Goal: Task Accomplishment & Management: Use online tool/utility

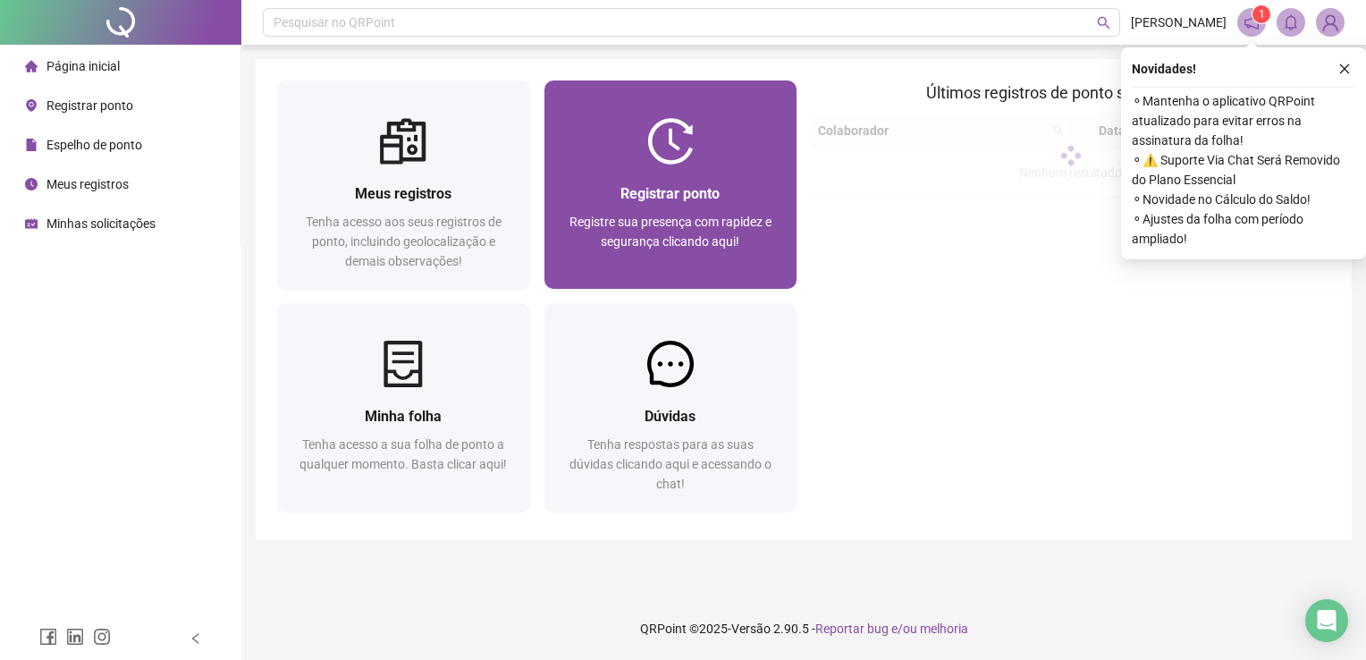
click at [636, 125] on div at bounding box center [670, 141] width 253 height 46
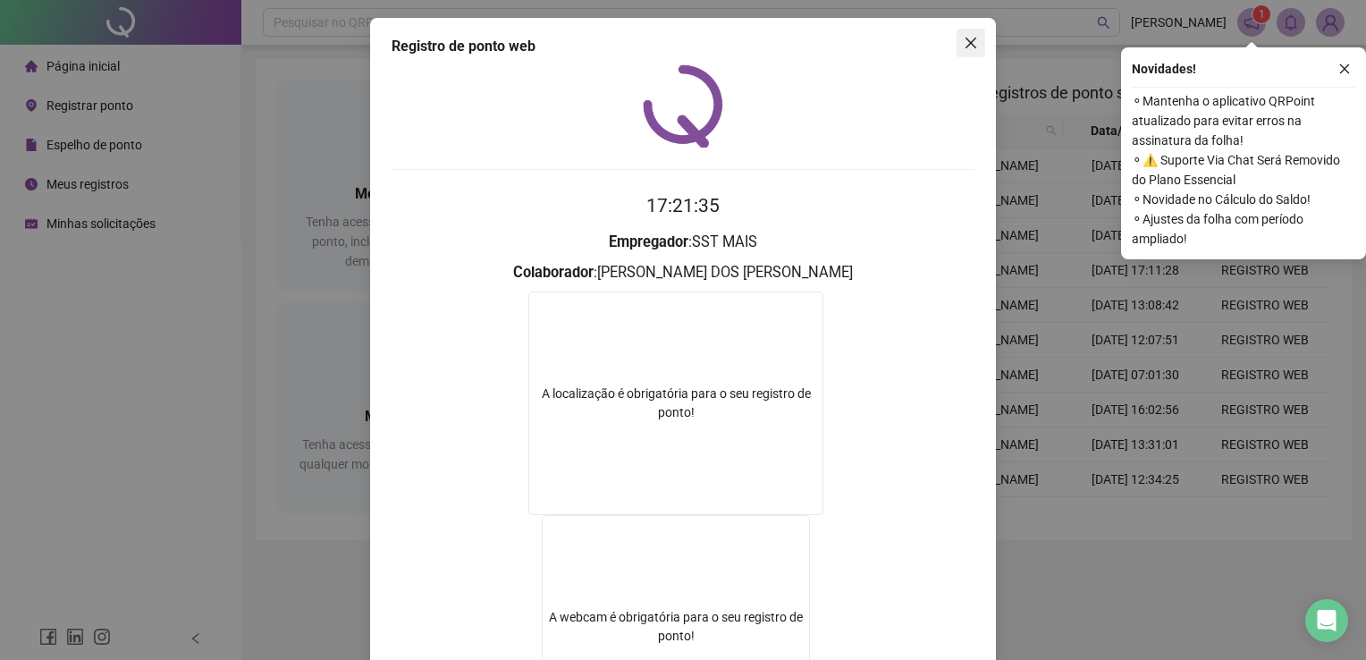
click at [956, 39] on span "Close" at bounding box center [970, 43] width 29 height 14
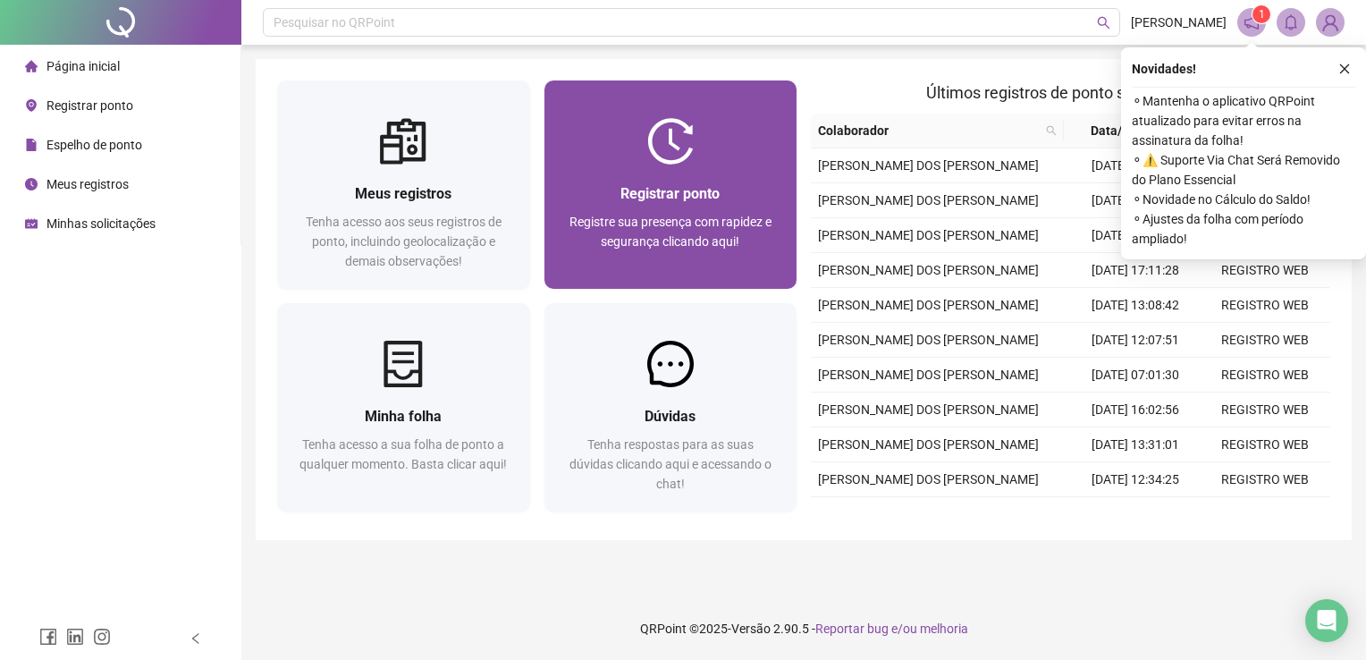
click at [757, 118] on div at bounding box center [670, 141] width 253 height 46
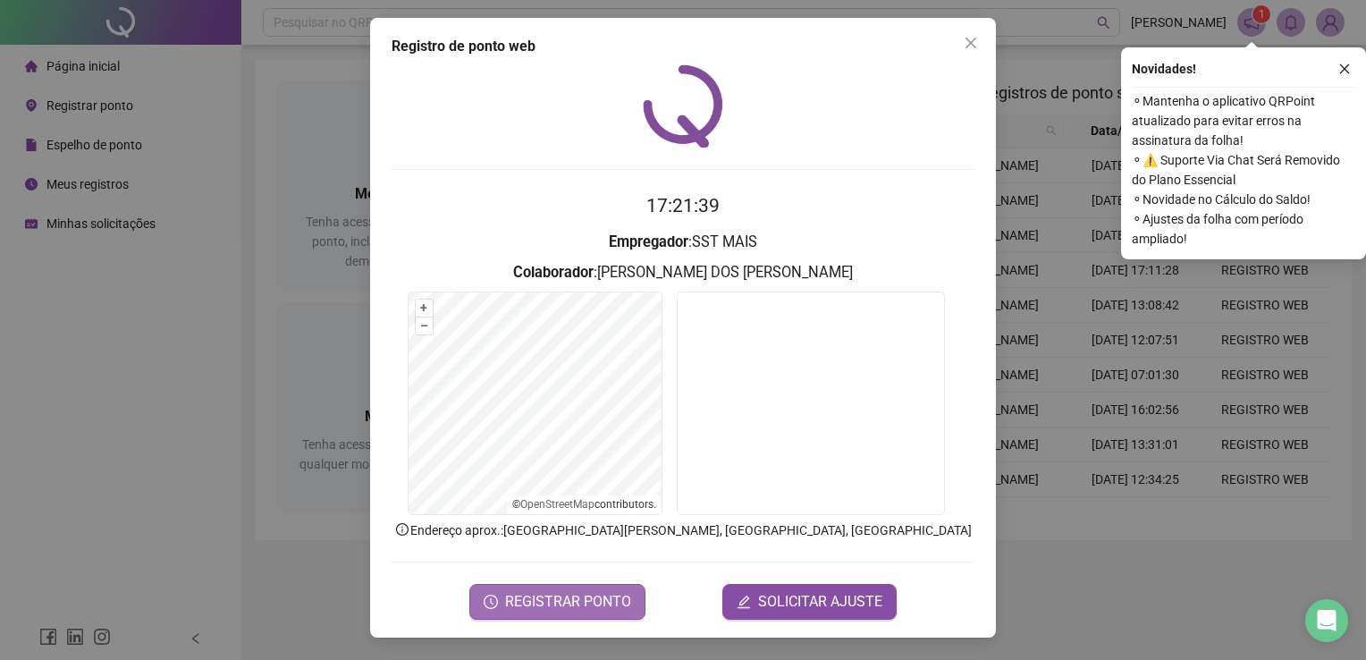
click at [601, 595] on span "REGISTRAR PONTO" at bounding box center [568, 601] width 126 height 21
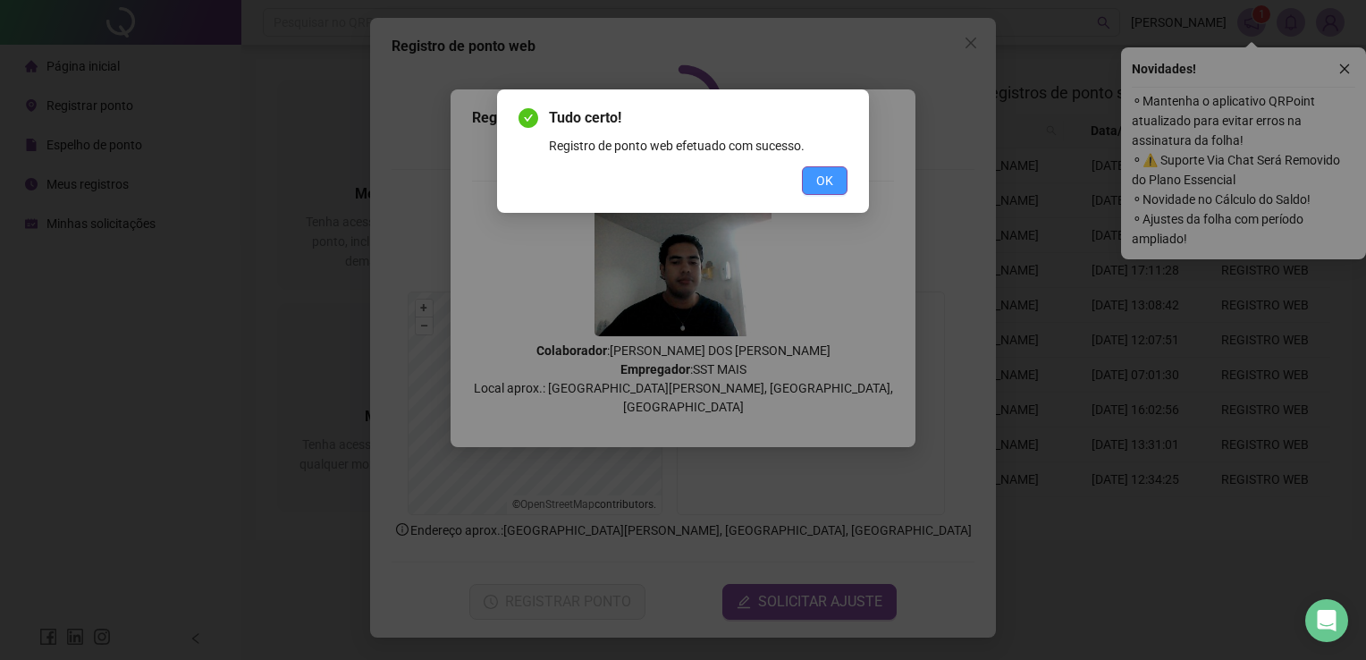
click at [828, 179] on span "OK" at bounding box center [824, 181] width 17 height 20
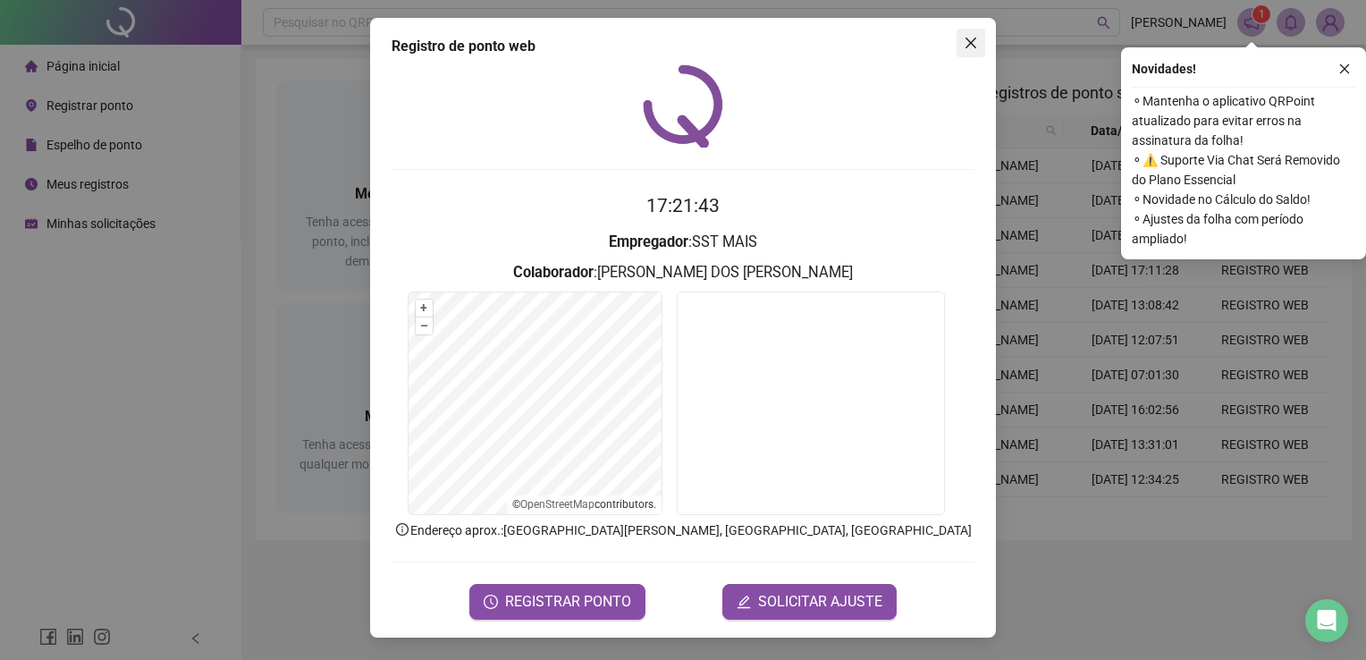
click at [957, 36] on span "Close" at bounding box center [970, 43] width 29 height 14
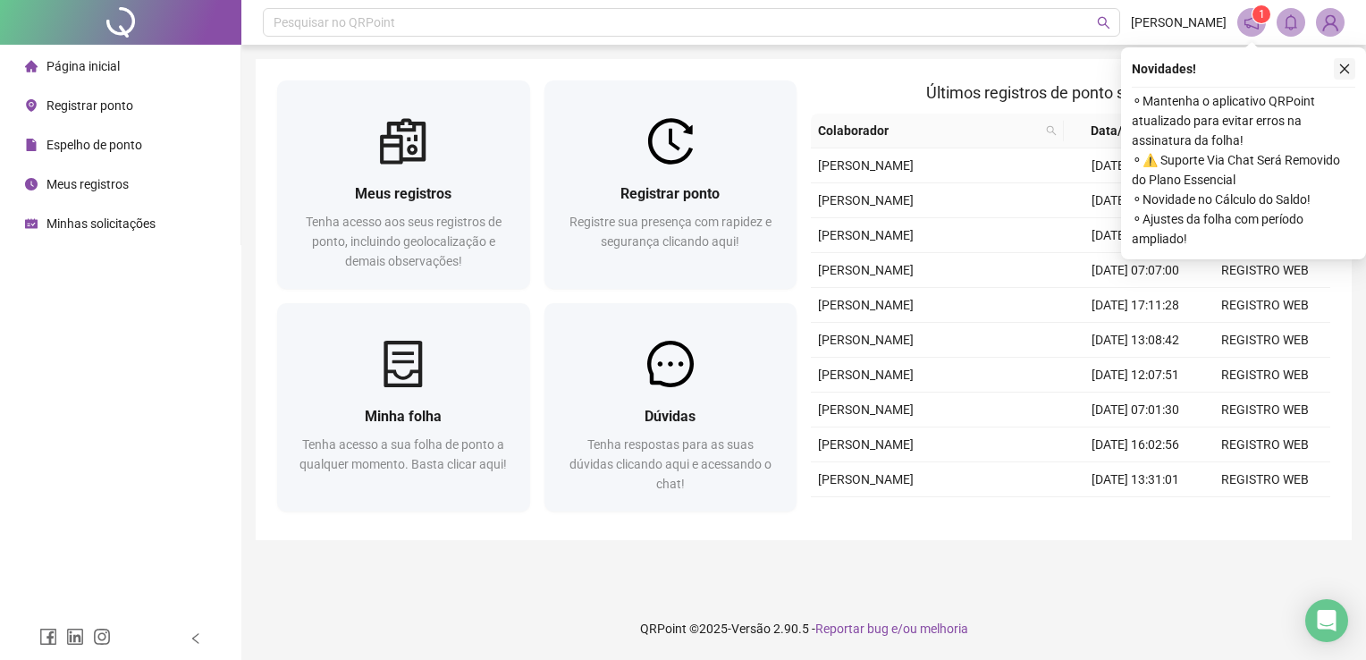
click at [1347, 62] on button "button" at bounding box center [1344, 68] width 21 height 21
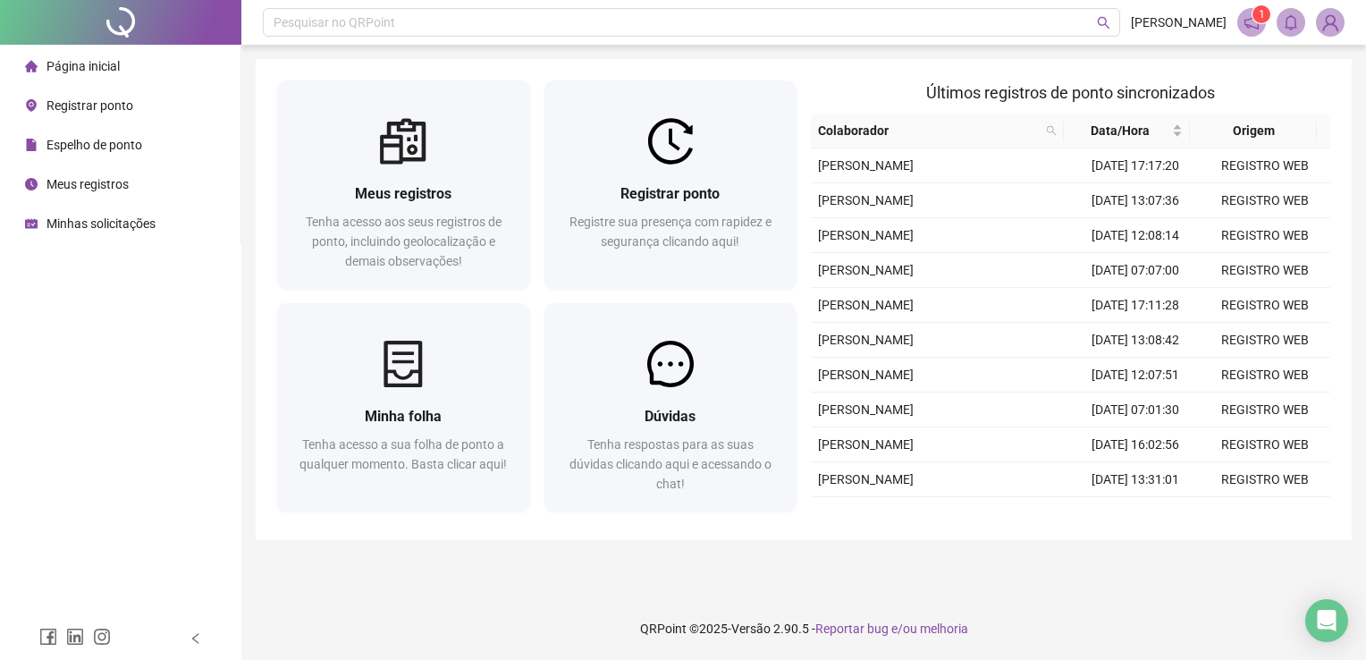
click at [124, 138] on span "Espelho de ponto" at bounding box center [94, 145] width 96 height 14
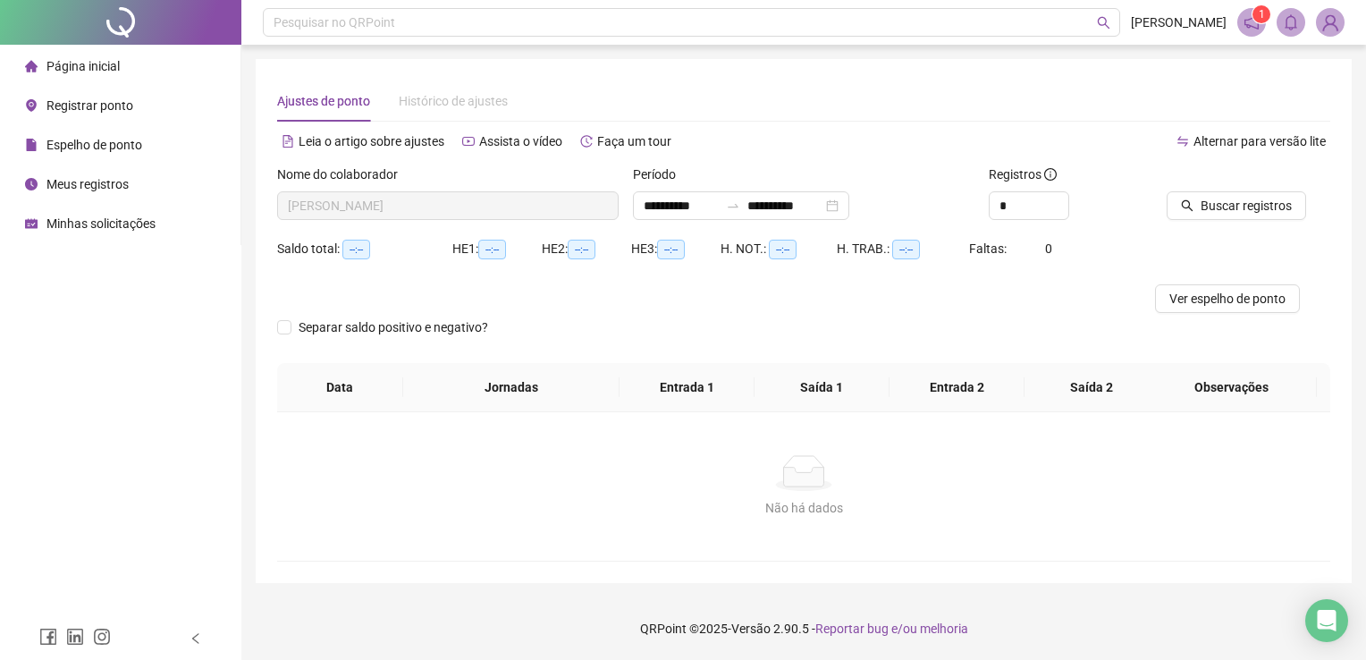
type input "**********"
click at [1198, 206] on button "Buscar registros" at bounding box center [1236, 205] width 139 height 29
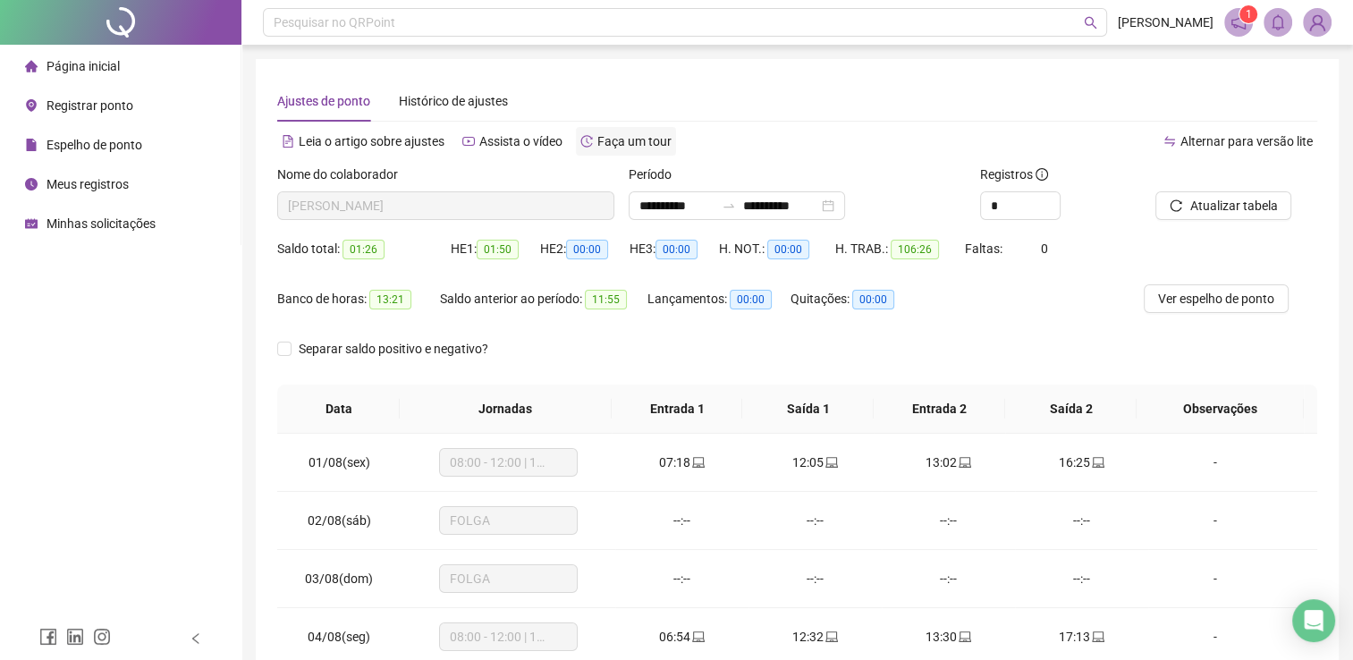
click at [643, 147] on span "Faça um tour" at bounding box center [634, 141] width 74 height 14
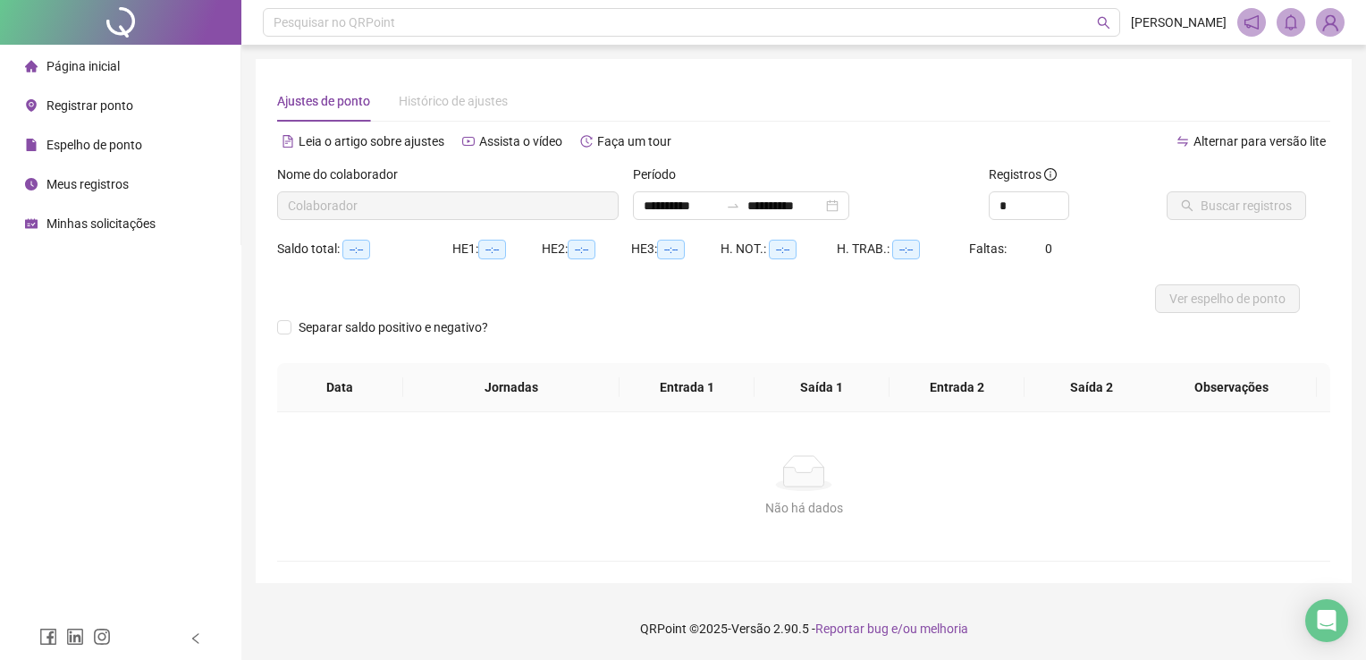
type input "**********"
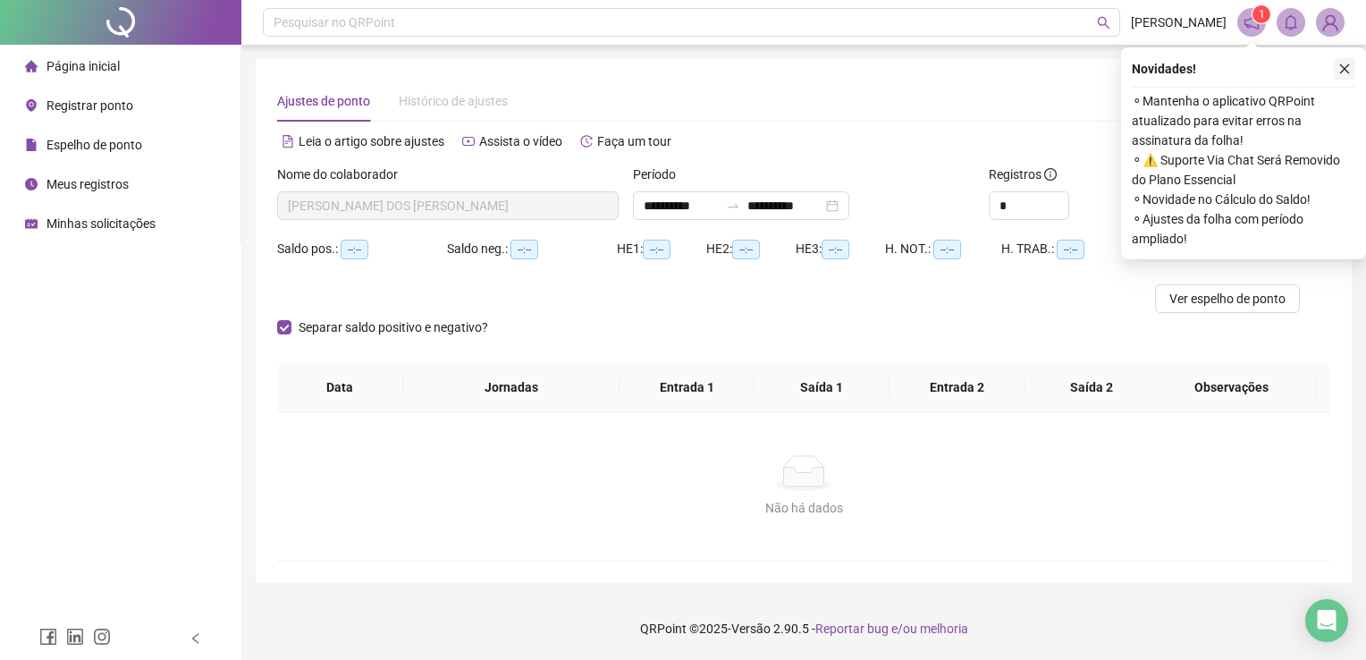
click at [1345, 65] on icon "close" at bounding box center [1344, 69] width 13 height 13
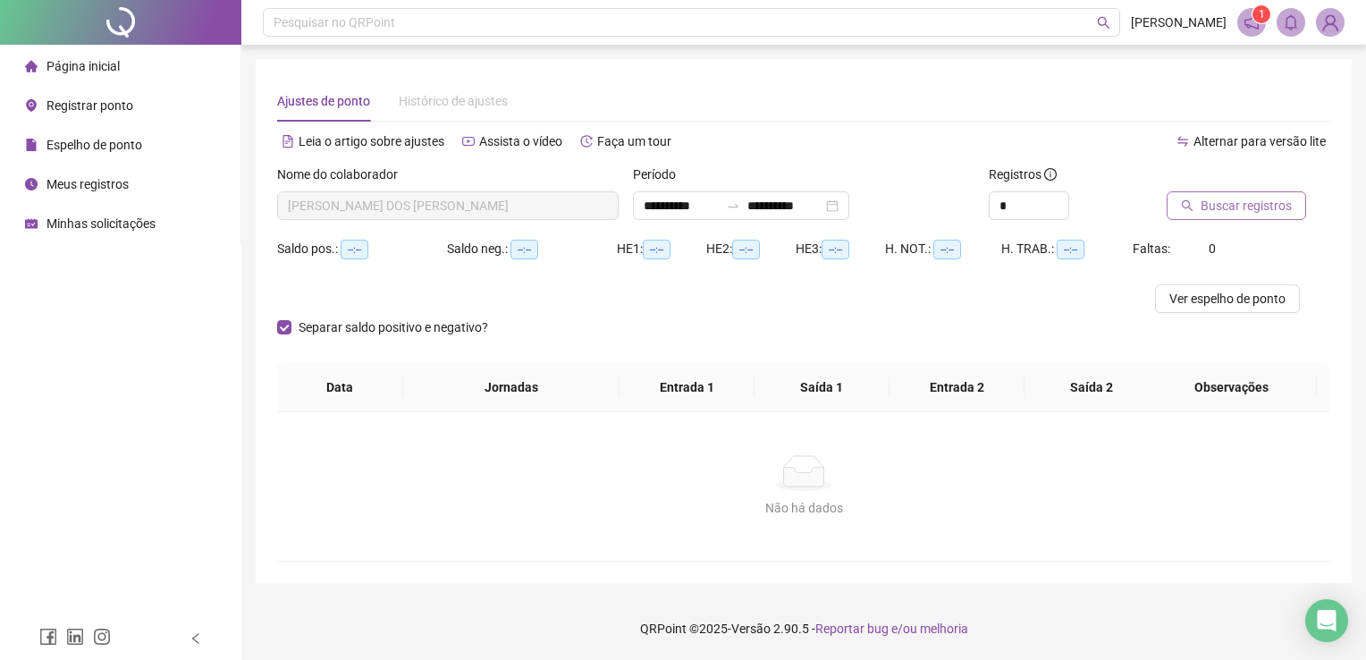
click at [1244, 205] on span "Buscar registros" at bounding box center [1246, 206] width 91 height 20
